Goal: Transaction & Acquisition: Purchase product/service

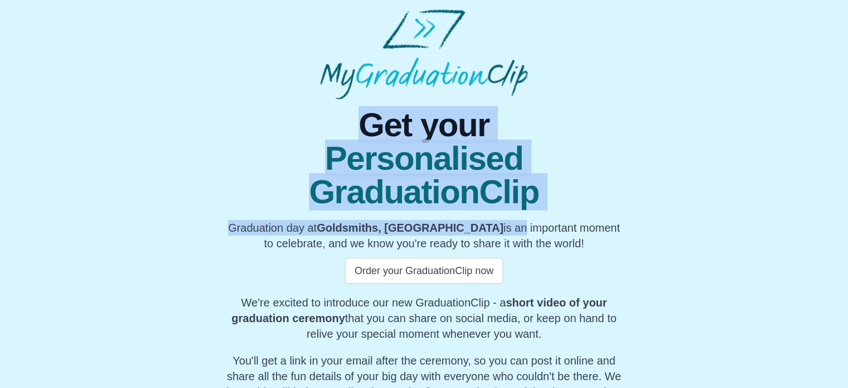
drag, startPoint x: 402, startPoint y: 160, endPoint x: 518, endPoint y: 223, distance: 131.3
click at [518, 223] on div "Get your Personalised GraduationClip Graduation day at [GEOGRAPHIC_DATA], [GEOG…" at bounding box center [424, 277] width 398 height 339
click at [518, 223] on p "Graduation day at [GEOGRAPHIC_DATA], [GEOGRAPHIC_DATA] is an important moment t…" at bounding box center [424, 235] width 398 height 31
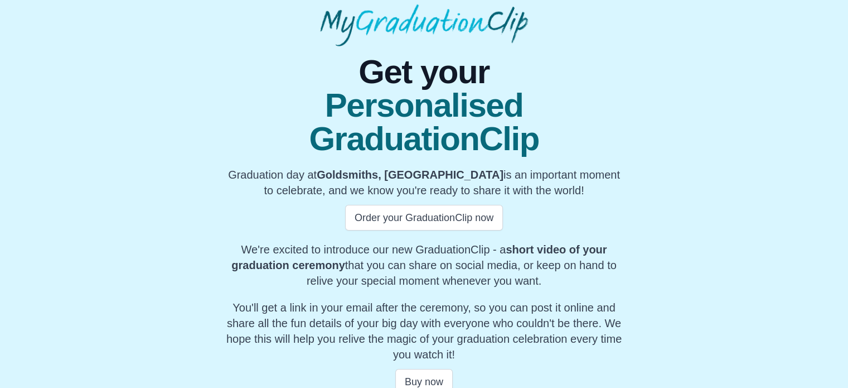
scroll to position [56, 0]
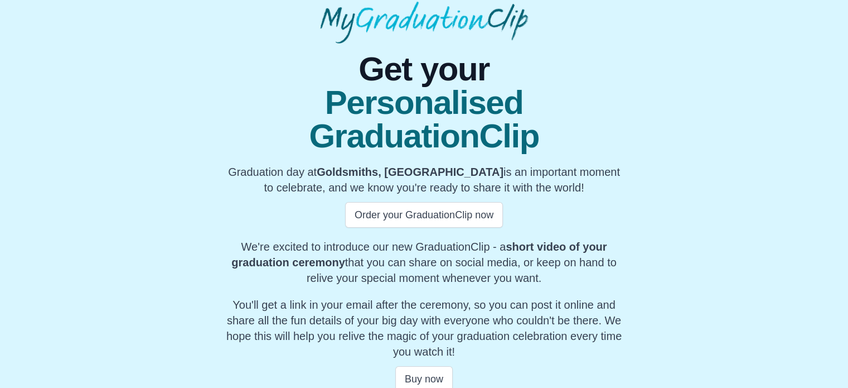
drag, startPoint x: 577, startPoint y: 201, endPoint x: 590, endPoint y: 202, distance: 12.9
click at [590, 202] on div "Get your Personalised GraduationClip Graduation day at [GEOGRAPHIC_DATA], [GEOG…" at bounding box center [424, 221] width 398 height 339
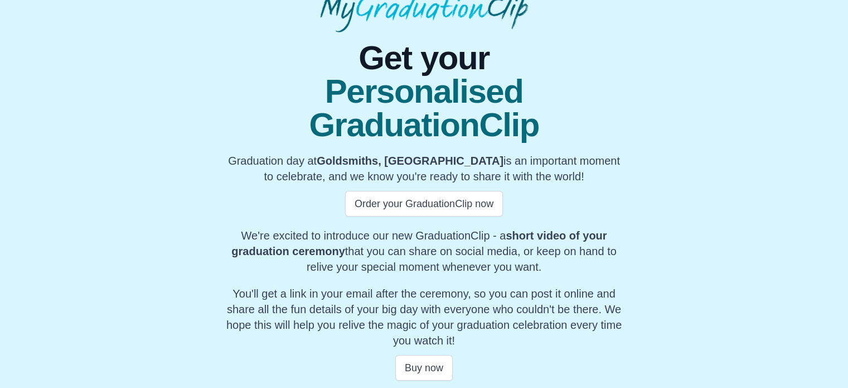
scroll to position [67, 0]
drag, startPoint x: 587, startPoint y: 267, endPoint x: 592, endPoint y: 220, distance: 47.1
click at [592, 220] on div "Get your Personalised GraduationClip Graduation day at Goldsmiths, University o…" at bounding box center [424, 210] width 398 height 339
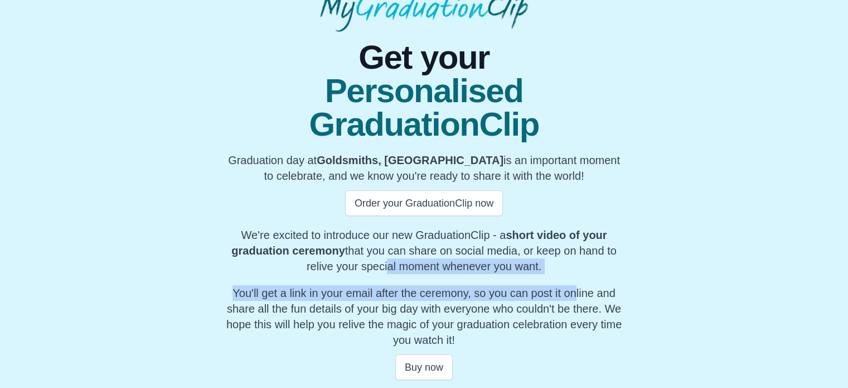
drag, startPoint x: 394, startPoint y: 272, endPoint x: 569, endPoint y: 300, distance: 176.9
click at [569, 300] on div "Get your Personalised GraduationClip Graduation day at Goldsmiths, University o…" at bounding box center [424, 210] width 398 height 339
click at [569, 300] on p "You'll get a link in your email after the ceremony, so you can post it online a…" at bounding box center [424, 316] width 398 height 62
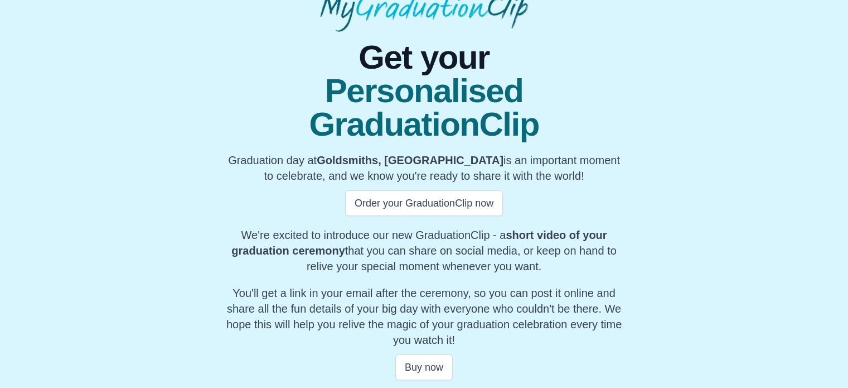
drag, startPoint x: 563, startPoint y: 345, endPoint x: 574, endPoint y: 218, distance: 127.0
click at [574, 218] on div "Get your Personalised GraduationClip Graduation day at Goldsmiths, University o…" at bounding box center [424, 210] width 398 height 339
click at [435, 369] on button "Buy now" at bounding box center [423, 367] width 57 height 26
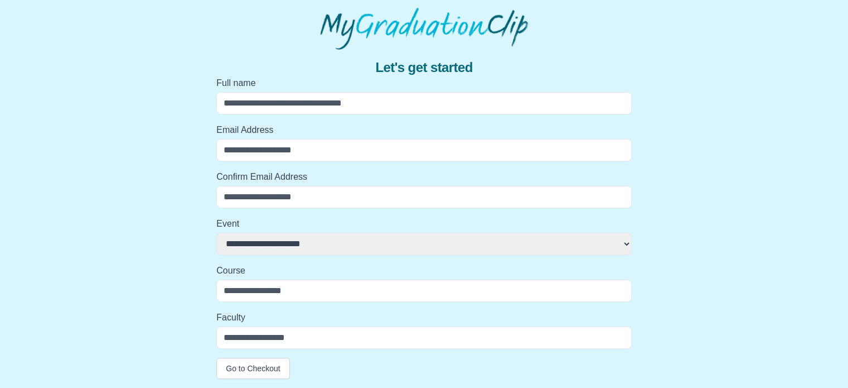
scroll to position [49, 0]
